Goal: Transaction & Acquisition: Purchase product/service

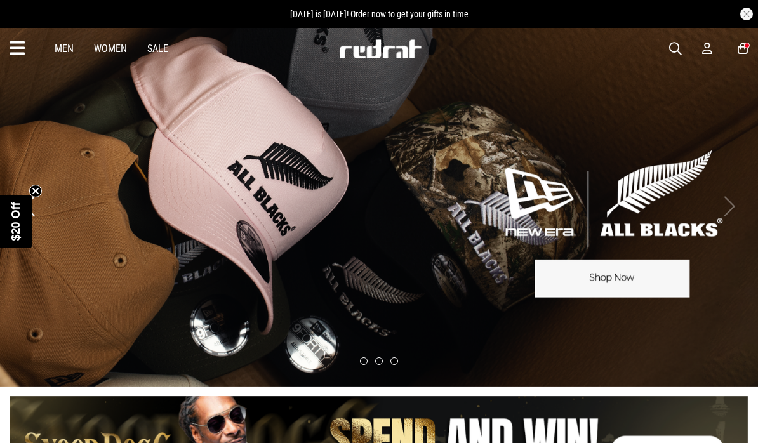
click at [150, 52] on link "Sale" at bounding box center [157, 49] width 21 height 12
click at [343, 146] on link "3 / 3" at bounding box center [379, 207] width 758 height 360
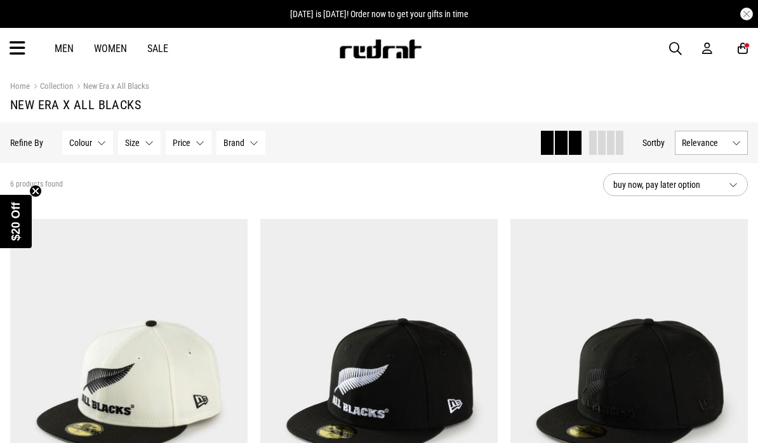
click at [154, 53] on link "Sale" at bounding box center [157, 49] width 21 height 12
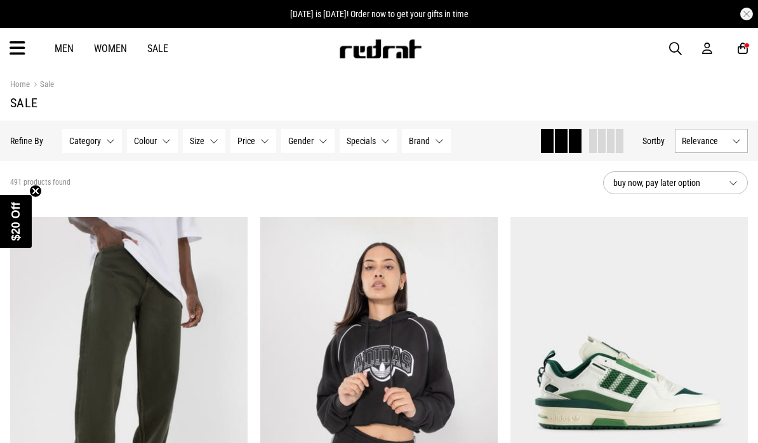
scroll to position [28, 0]
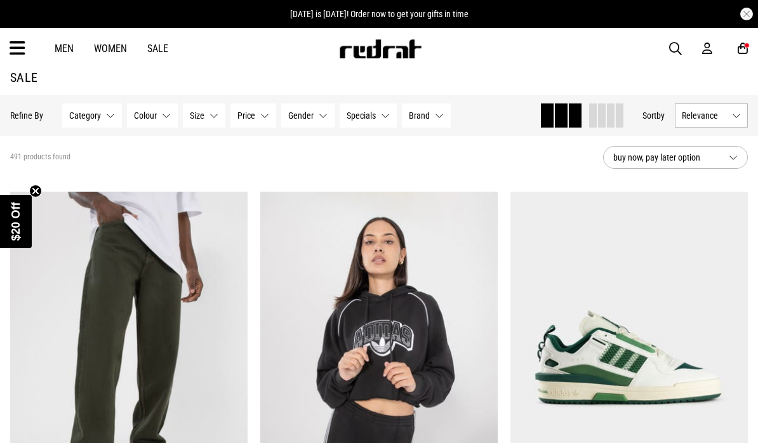
click at [315, 117] on button "Gender None selected" at bounding box center [307, 115] width 53 height 24
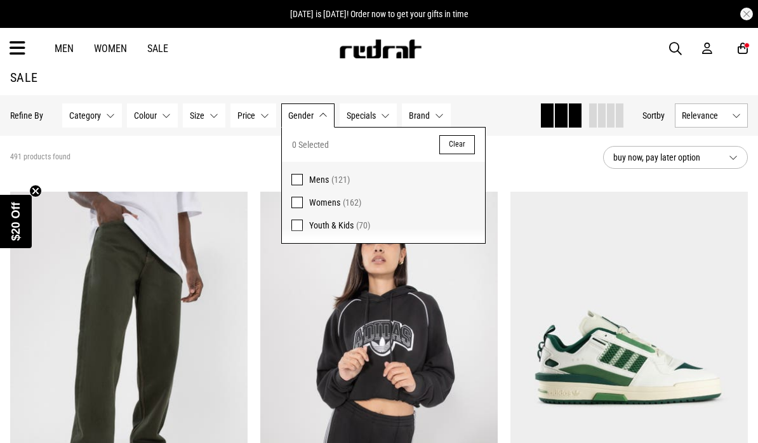
click at [295, 177] on span at bounding box center [296, 179] width 11 height 11
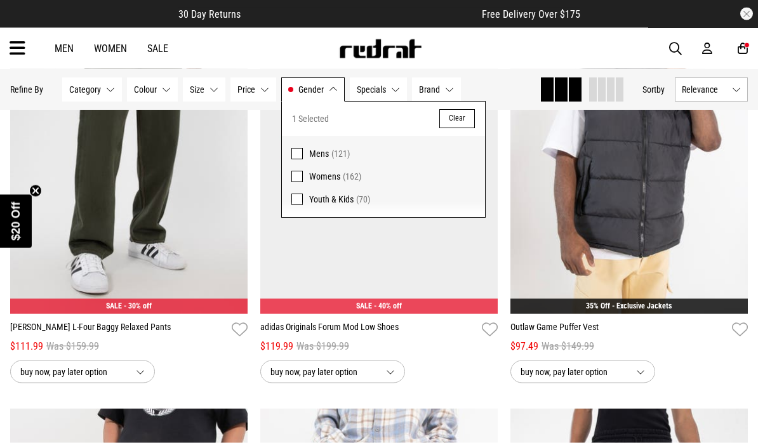
scroll to position [254, 0]
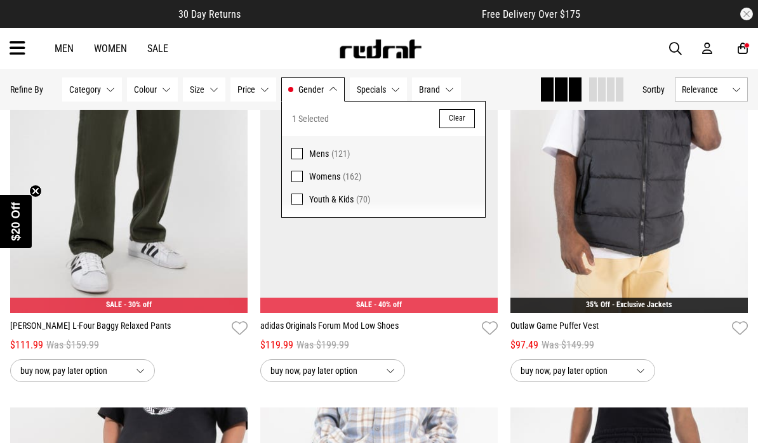
click at [562, 51] on div "Men Women Sale Sign in New Back Footwear Back Mens Back Womens Back Youth & Kid…" at bounding box center [379, 48] width 758 height 41
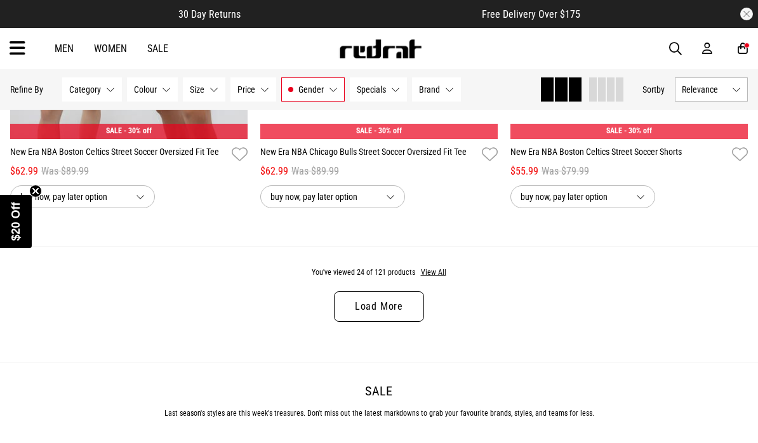
scroll to position [3424, 0]
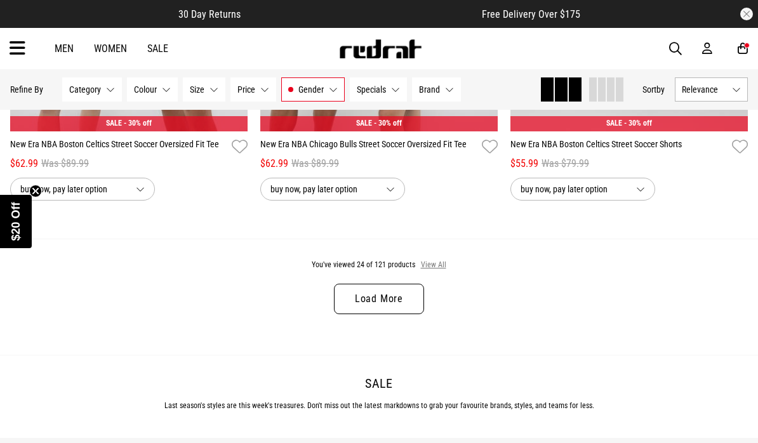
click at [429, 271] on button "View All" at bounding box center [433, 265] width 27 height 11
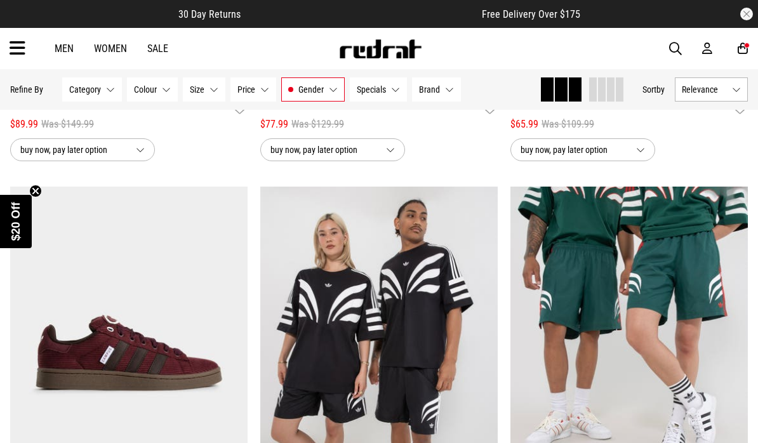
scroll to position [4739, 0]
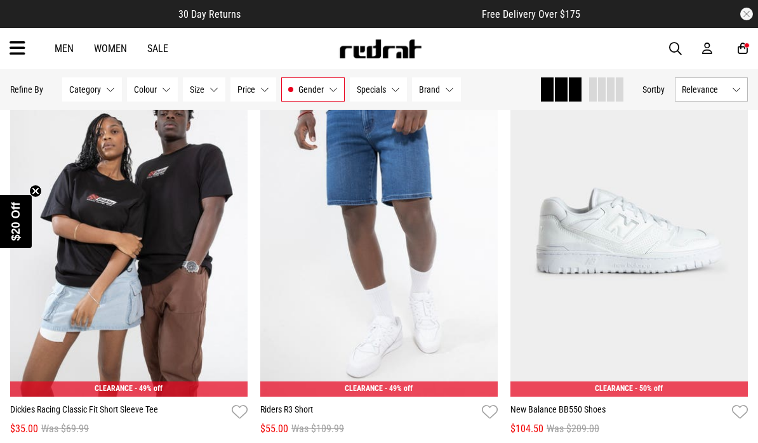
scroll to position [9131, 0]
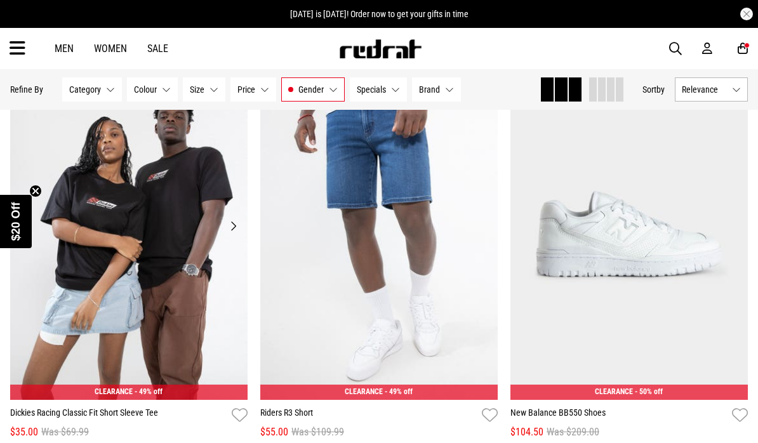
click at [184, 259] on img at bounding box center [128, 233] width 237 height 333
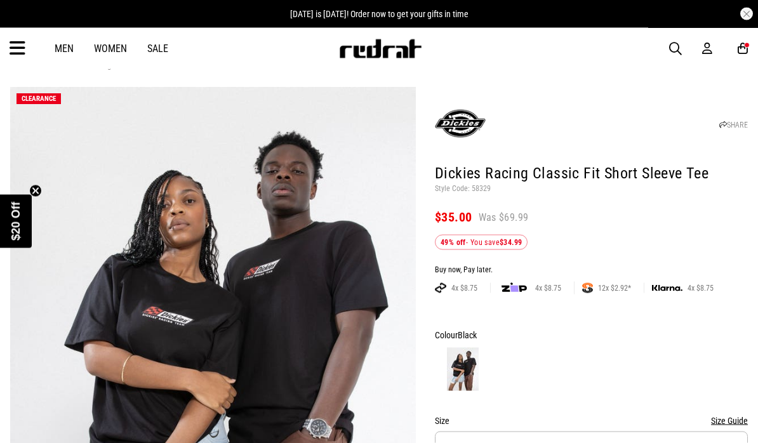
click at [247, 311] on img at bounding box center [213, 368] width 406 height 560
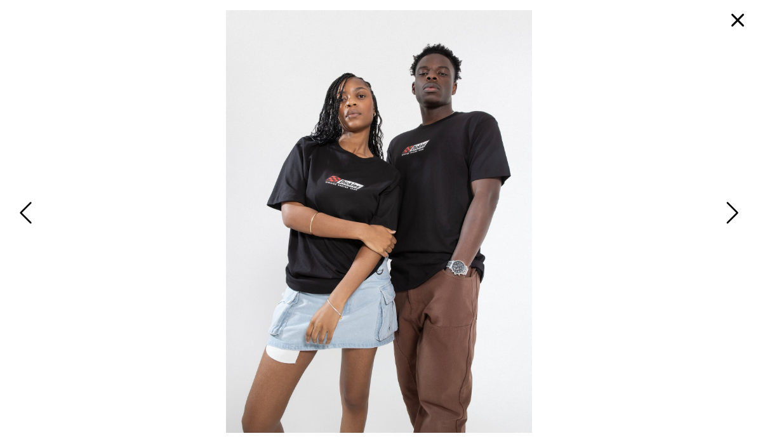
scroll to position [1, 0]
click at [741, 25] on button "button" at bounding box center [737, 20] width 30 height 30
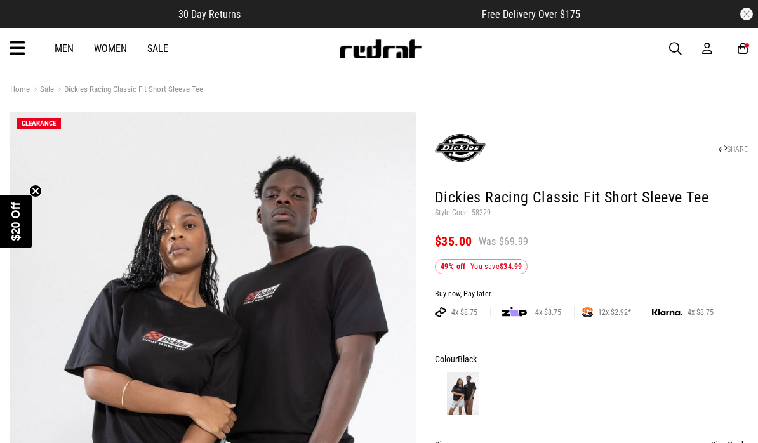
scroll to position [0, 0]
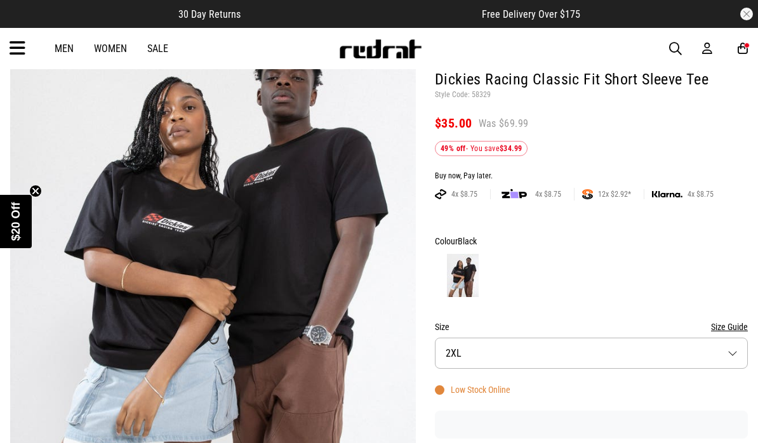
click at [604, 349] on button "Size 2XL" at bounding box center [591, 353] width 313 height 31
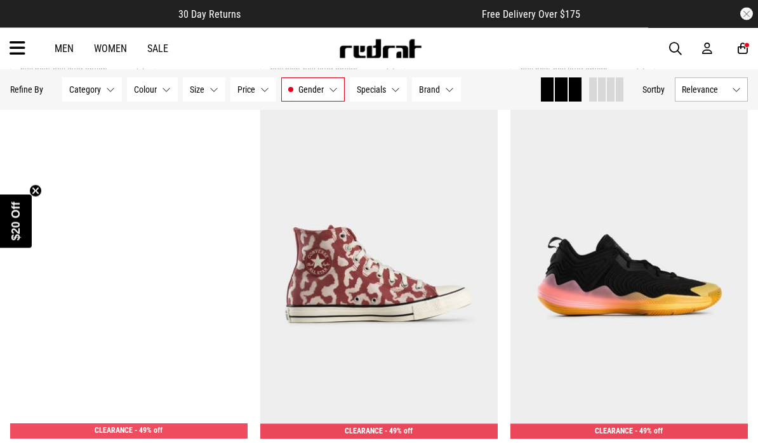
scroll to position [3188, 0]
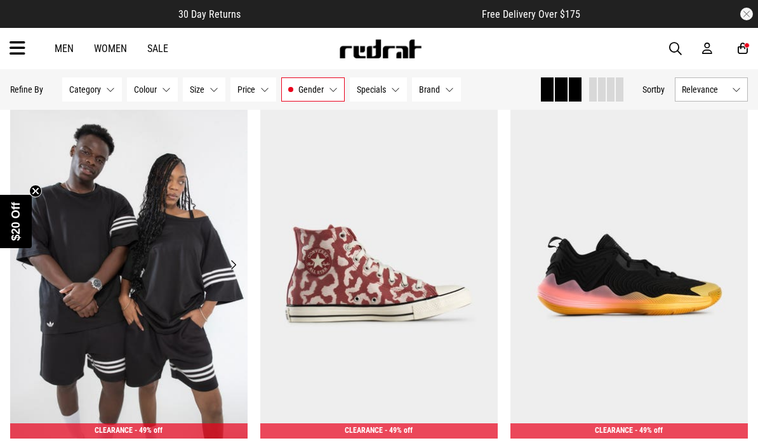
click at [187, 263] on img at bounding box center [128, 272] width 237 height 333
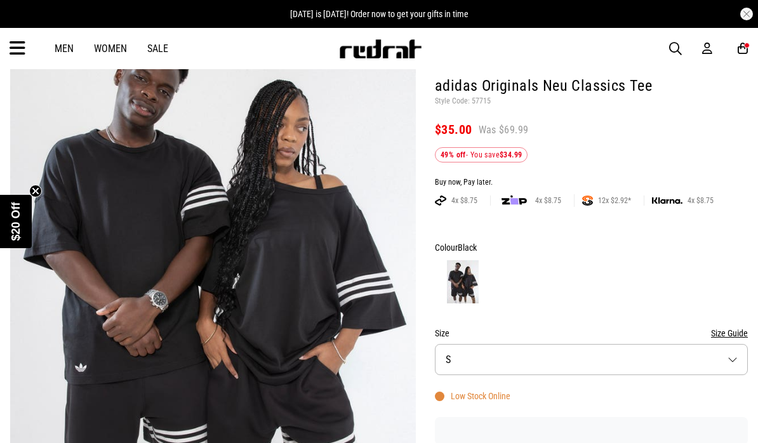
click at [630, 355] on button "Size S" at bounding box center [591, 359] width 313 height 31
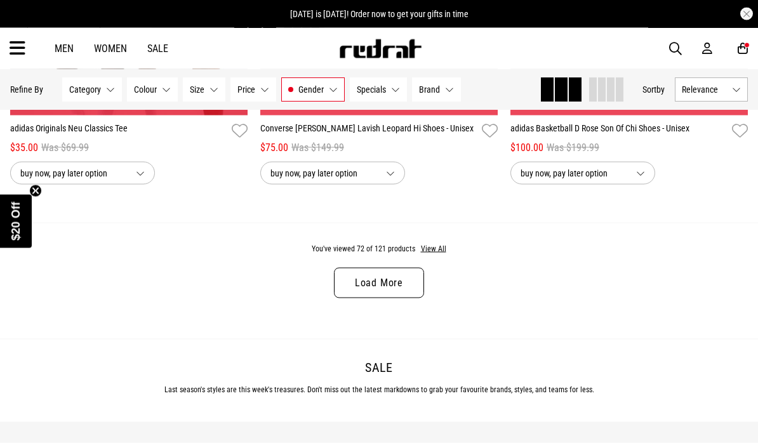
scroll to position [3537, 0]
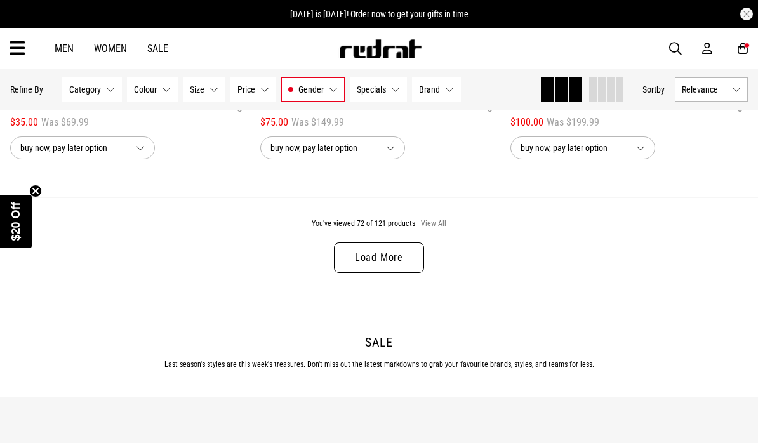
click at [436, 230] on button "View All" at bounding box center [433, 223] width 27 height 11
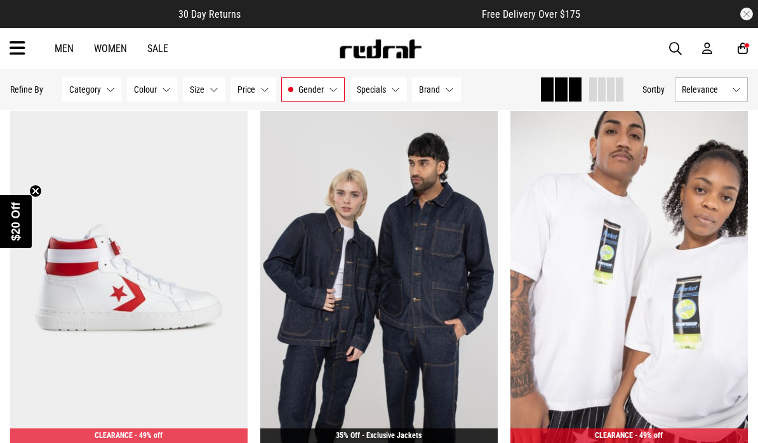
scroll to position [4951, 0]
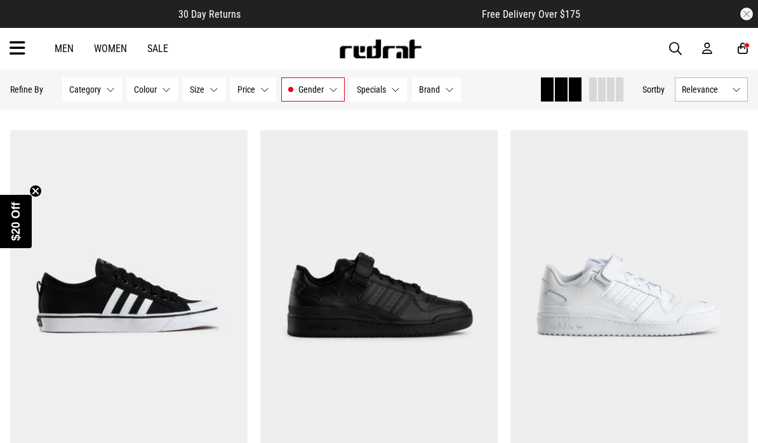
scroll to position [9555, 0]
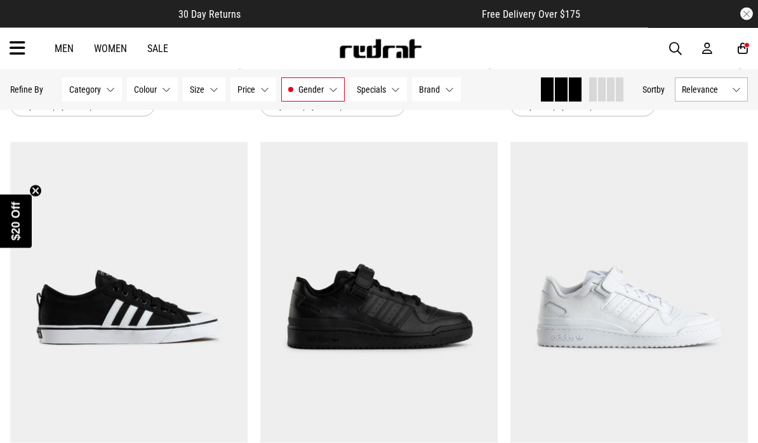
click at [67, 47] on link "Men" at bounding box center [64, 49] width 19 height 12
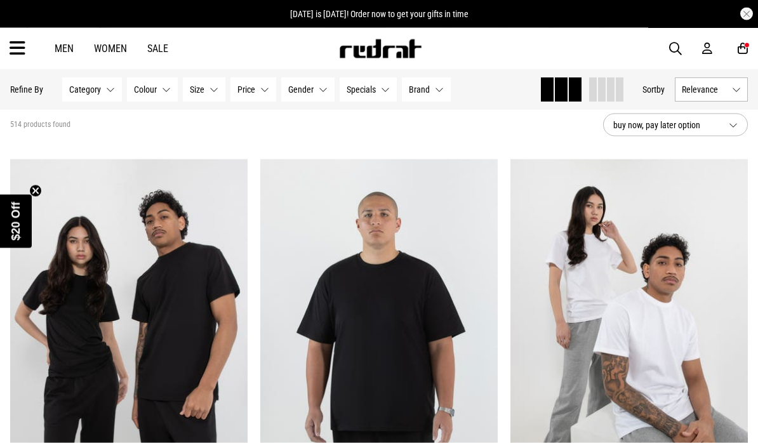
scroll to position [60, 0]
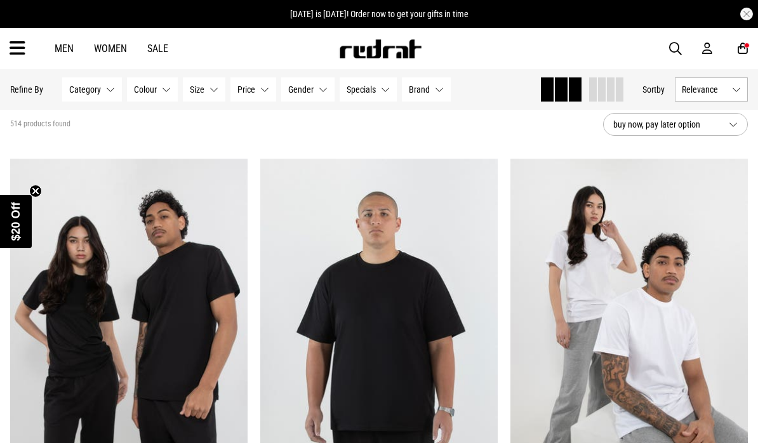
click at [102, 89] on button "Category None selected" at bounding box center [92, 89] width 60 height 24
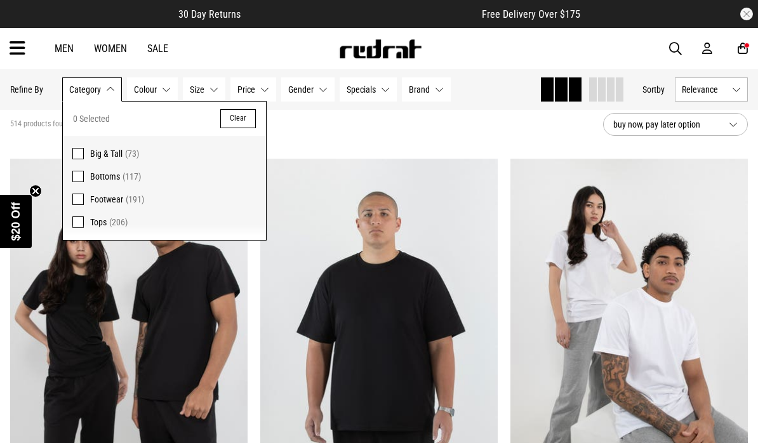
click at [72, 220] on span at bounding box center [77, 221] width 11 height 11
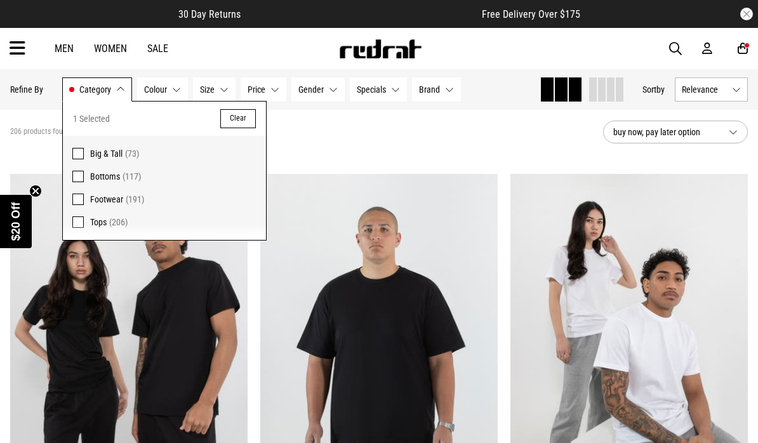
click at [507, 142] on div "206 products found Active Filters Tops Clear" at bounding box center [301, 132] width 583 height 38
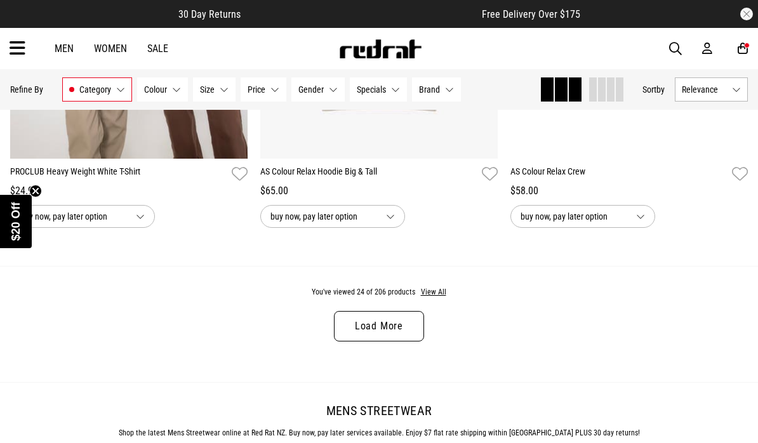
scroll to position [3408, 0]
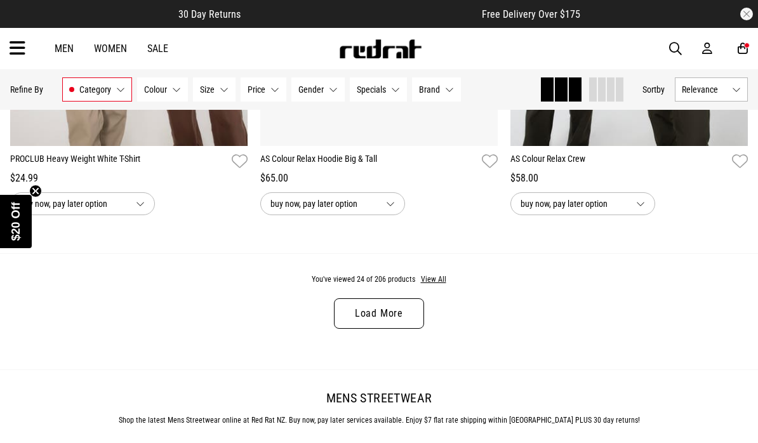
click at [447, 302] on div "You've viewed 24 of 206 products View All Load More" at bounding box center [379, 311] width 758 height 116
click at [424, 286] on button "View All" at bounding box center [433, 279] width 27 height 11
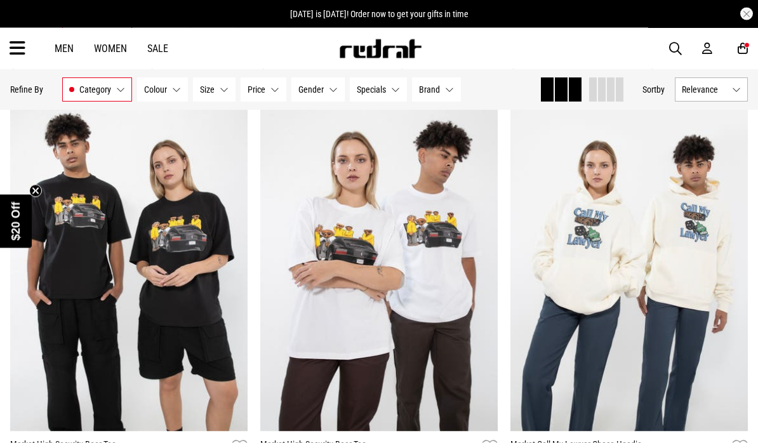
scroll to position [5258, 0]
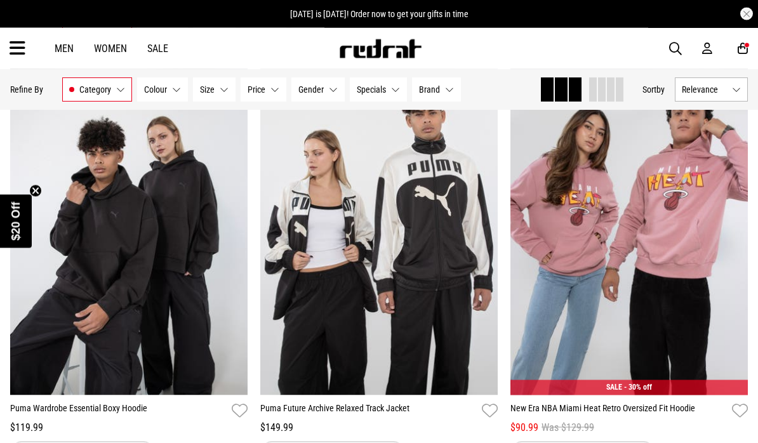
scroll to position [9560, 0]
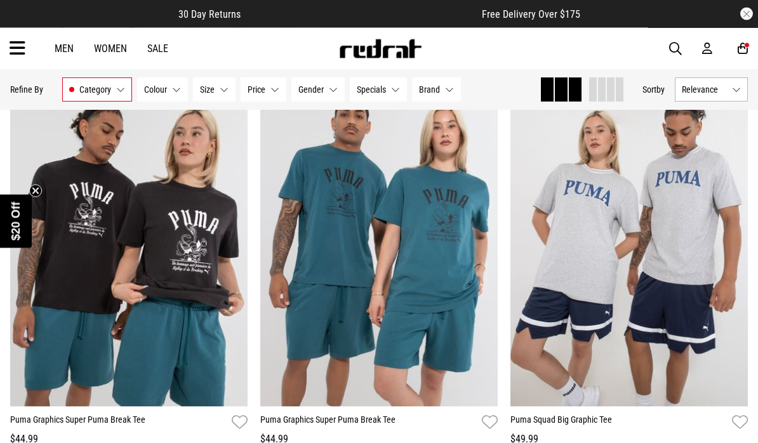
scroll to position [13392, 0]
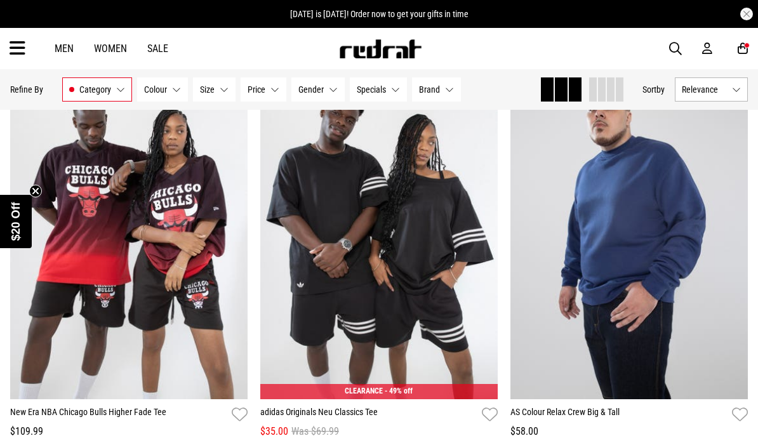
scroll to position [16400, 0]
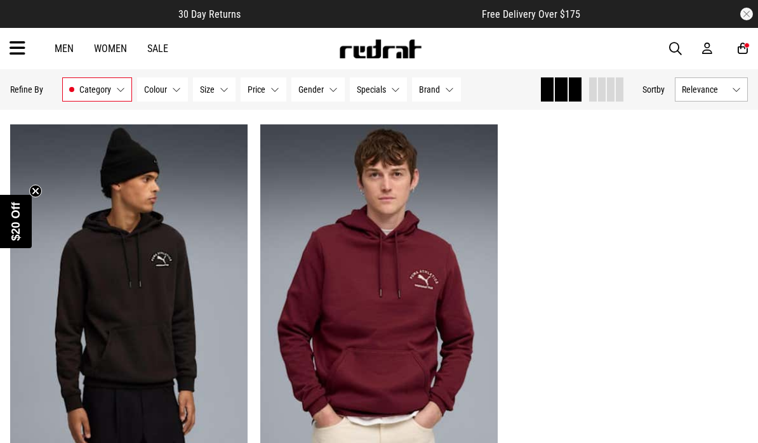
scroll to position [29133, 0]
